Goal: Information Seeking & Learning: Learn about a topic

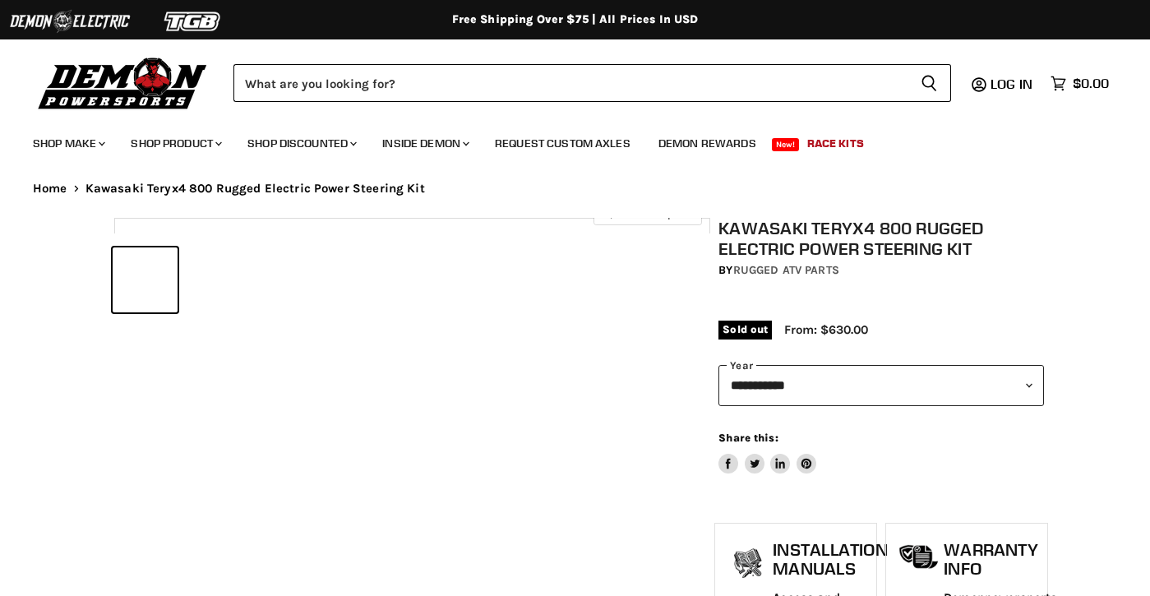
select select "******"
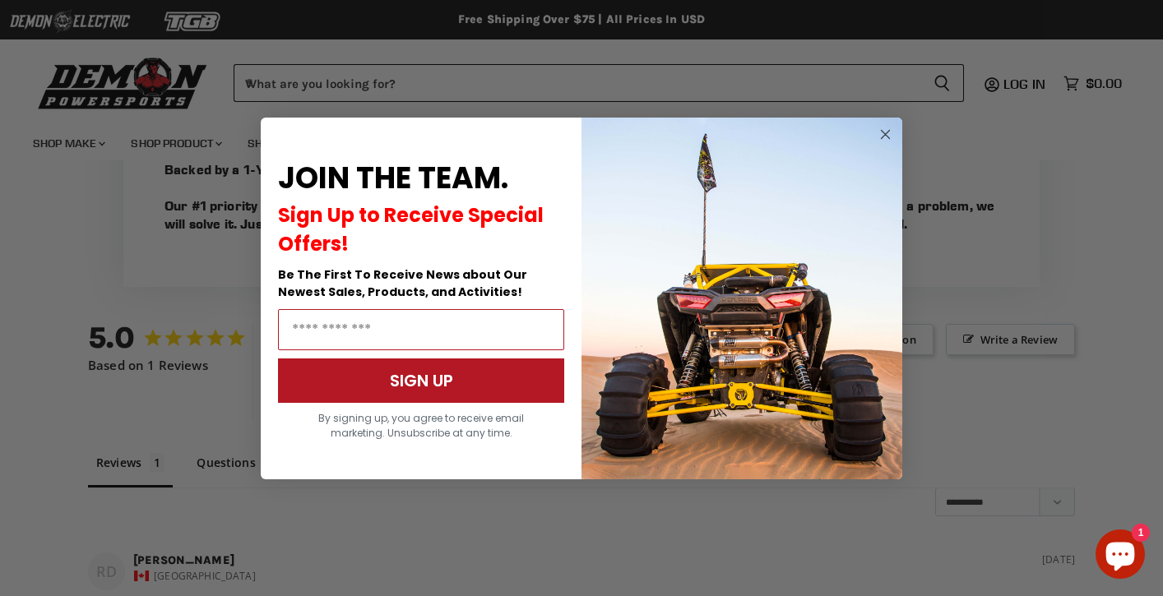
scroll to position [1778, 0]
